Goal: Task Accomplishment & Management: Use online tool/utility

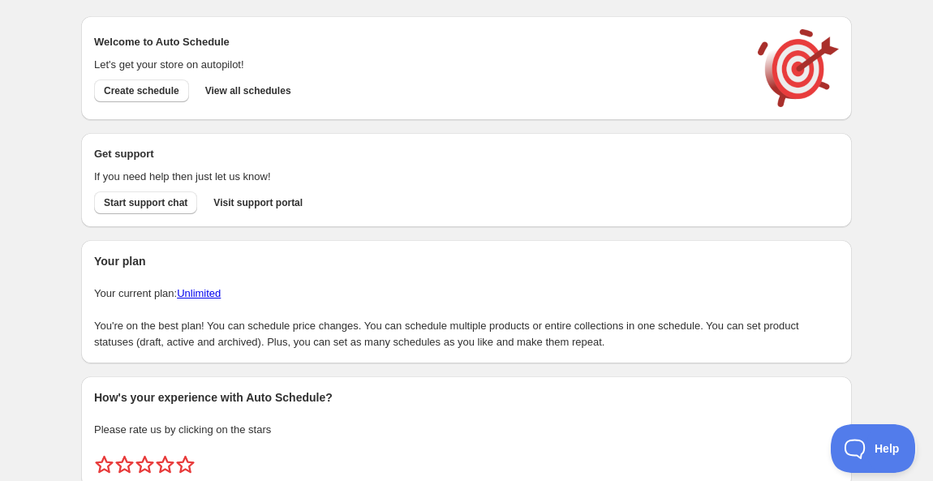
click at [44, 124] on div "Create schedule Help & support Cancel Discount prices Schedule a discount, sale…" at bounding box center [466, 271] width 933 height 543
